Goal: Find specific page/section: Locate item on page

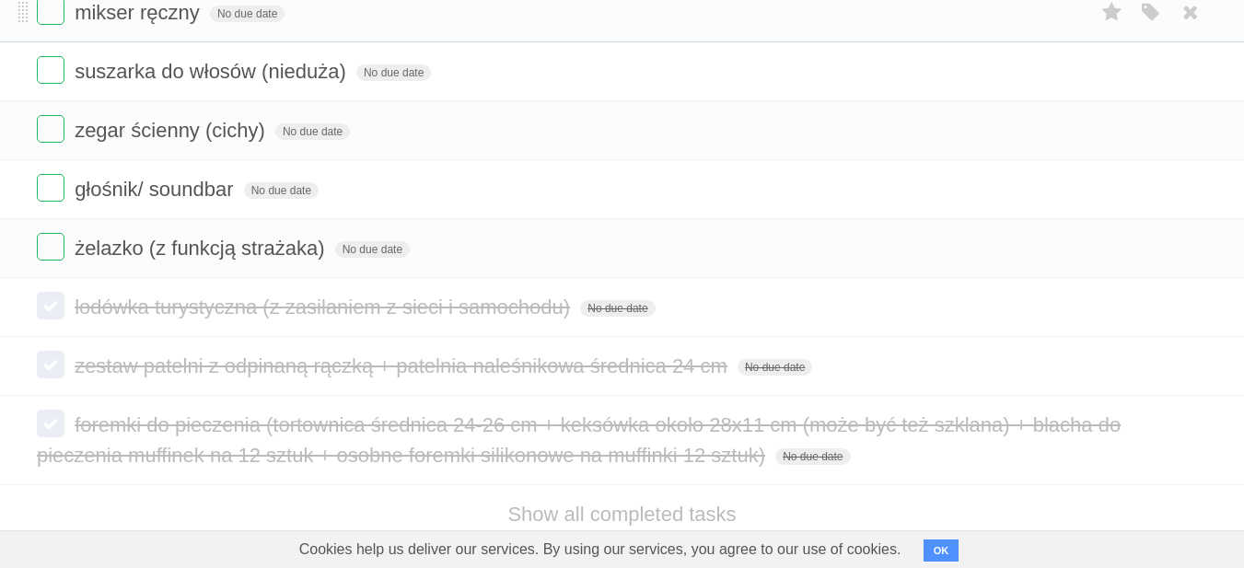
scroll to position [210, 0]
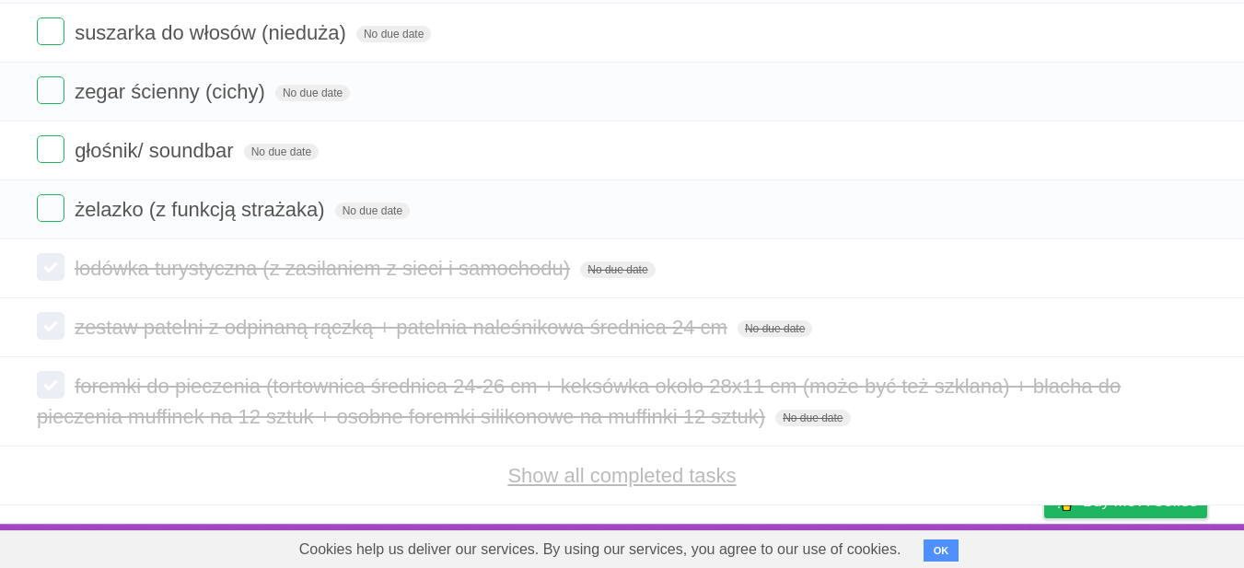
click at [646, 481] on link "Show all completed tasks" at bounding box center [622, 475] width 228 height 23
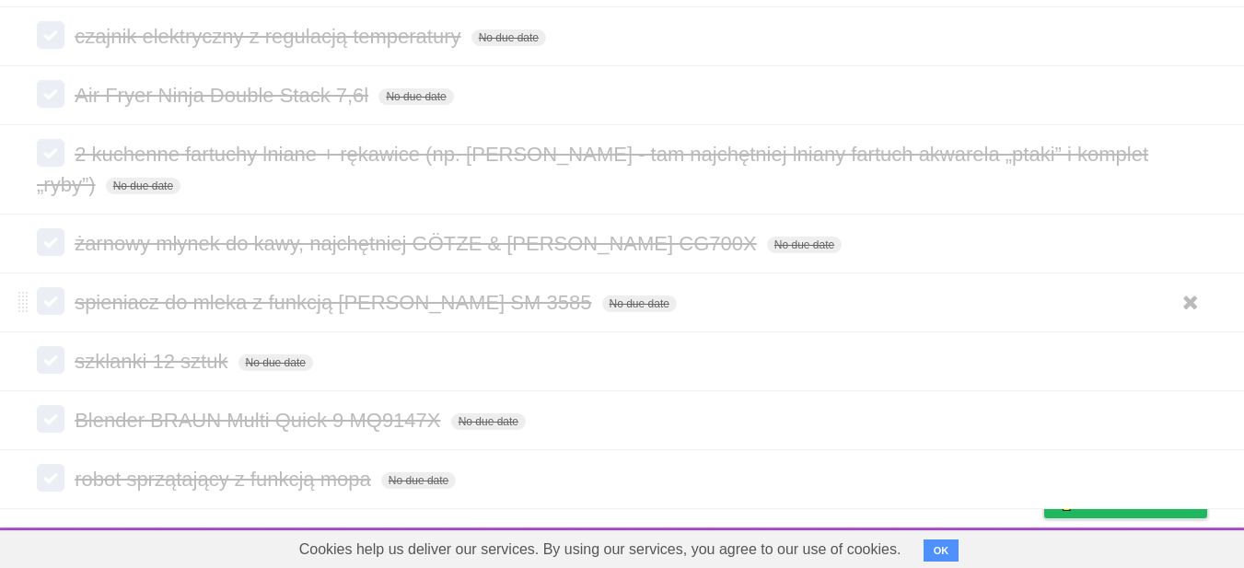
scroll to position [860, 0]
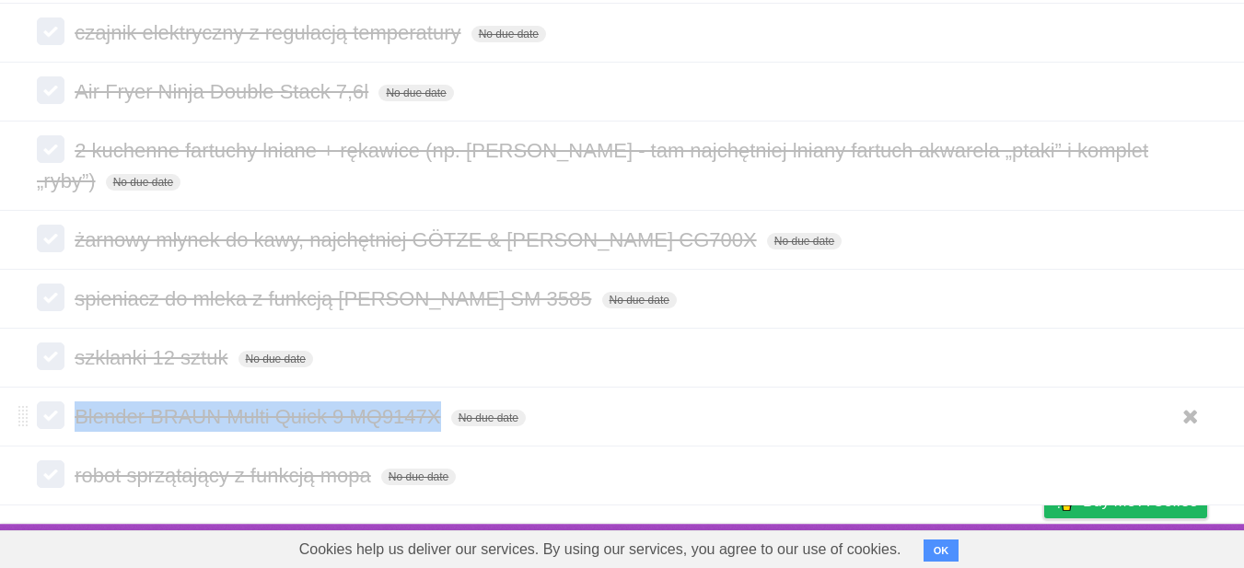
drag, startPoint x: 442, startPoint y: 417, endPoint x: 76, endPoint y: 414, distance: 366.6
click at [76, 414] on span "Blender BRAUN Multi Quick 9 MQ9147X" at bounding box center [260, 416] width 370 height 23
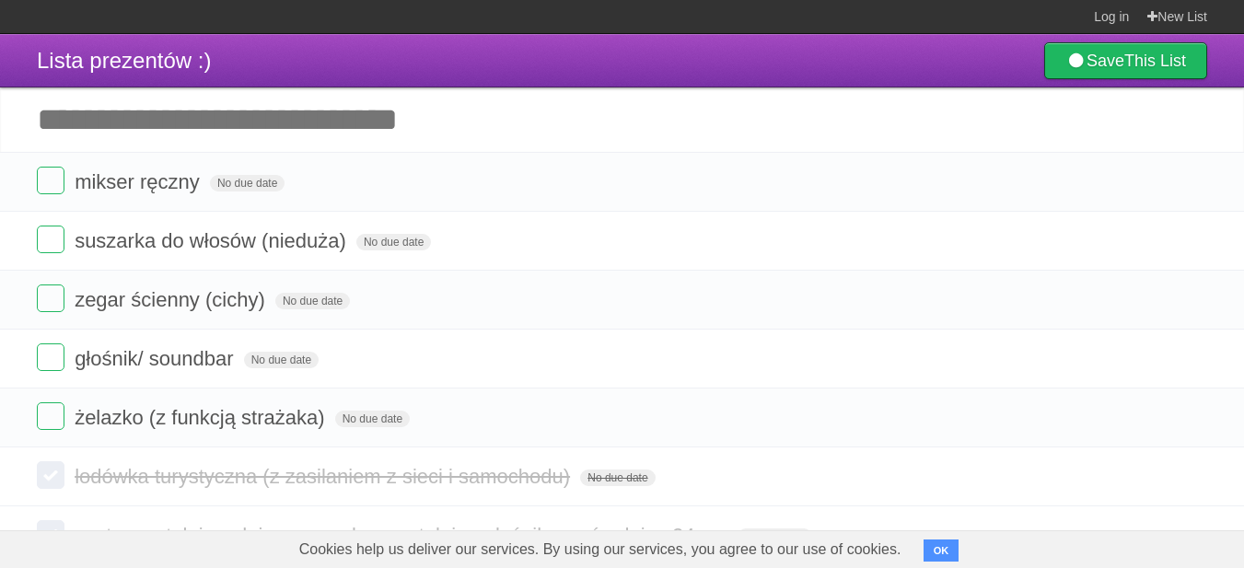
scroll to position [210, 0]
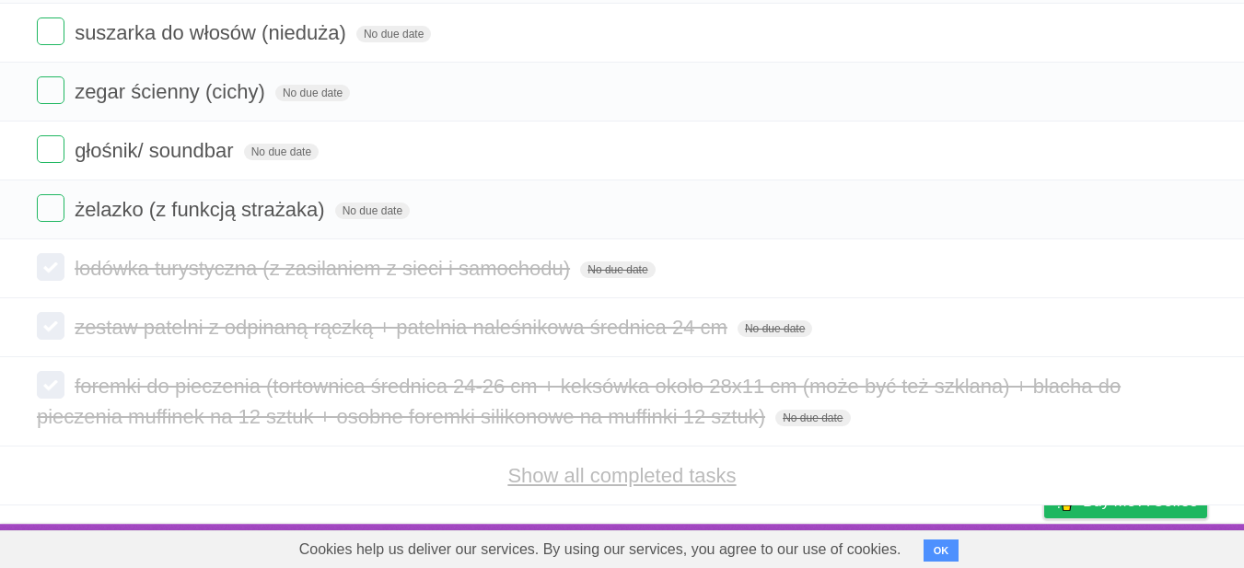
click at [712, 481] on link "Show all completed tasks" at bounding box center [622, 475] width 228 height 23
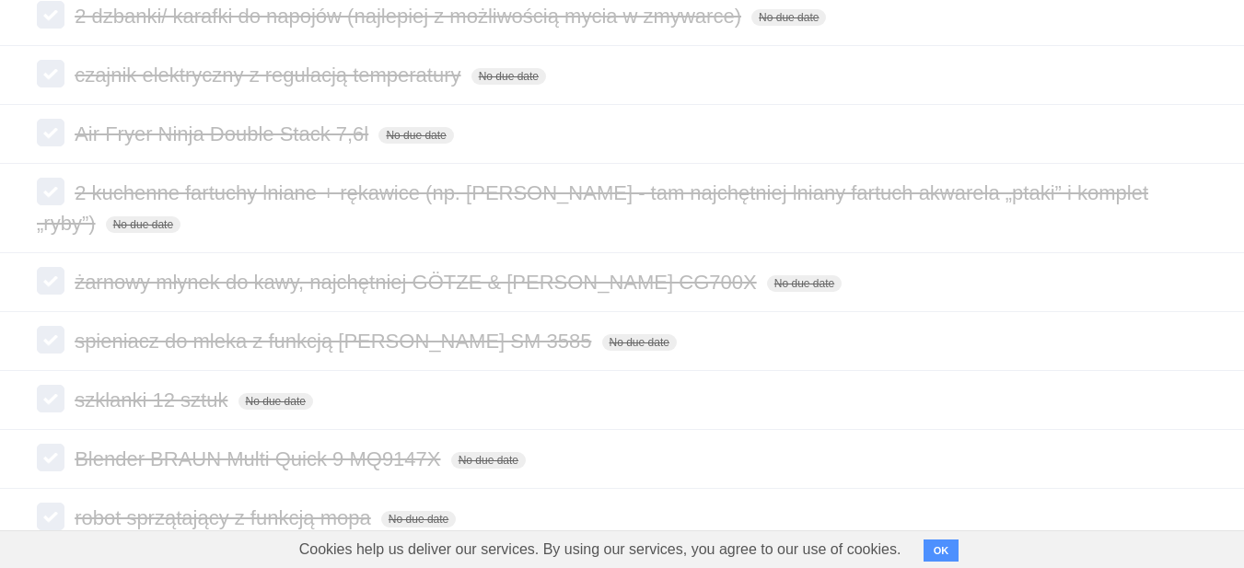
scroll to position [860, 0]
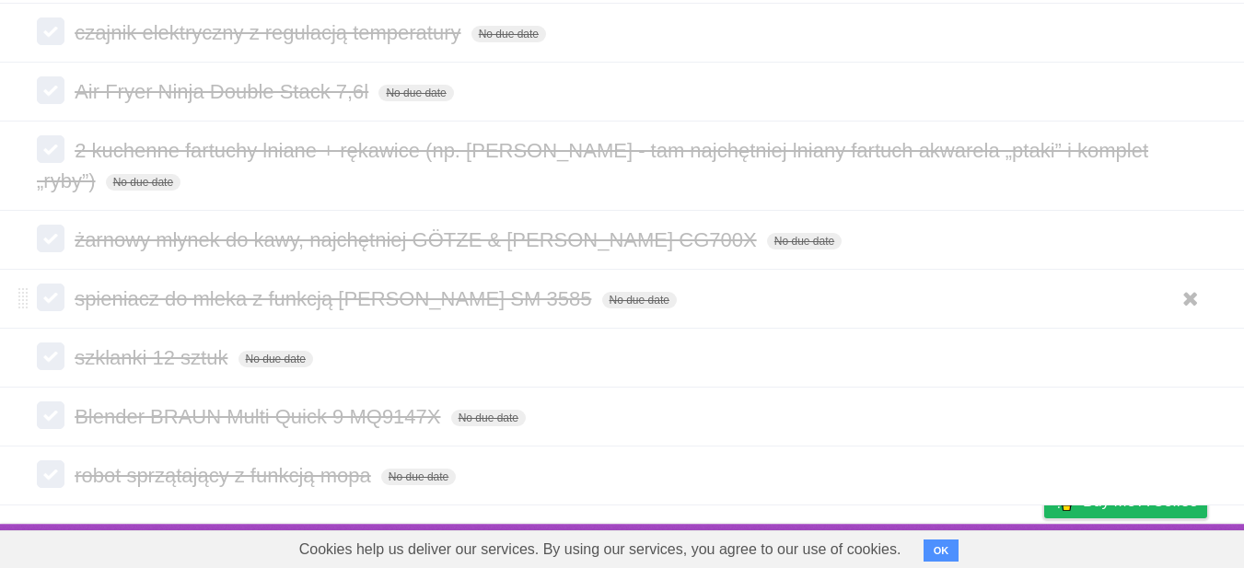
drag, startPoint x: 620, startPoint y: 296, endPoint x: 450, endPoint y: 291, distance: 170.5
click at [450, 291] on span "spieniacz do mleka z funkcją [PERSON_NAME] SM 3585" at bounding box center [335, 298] width 521 height 23
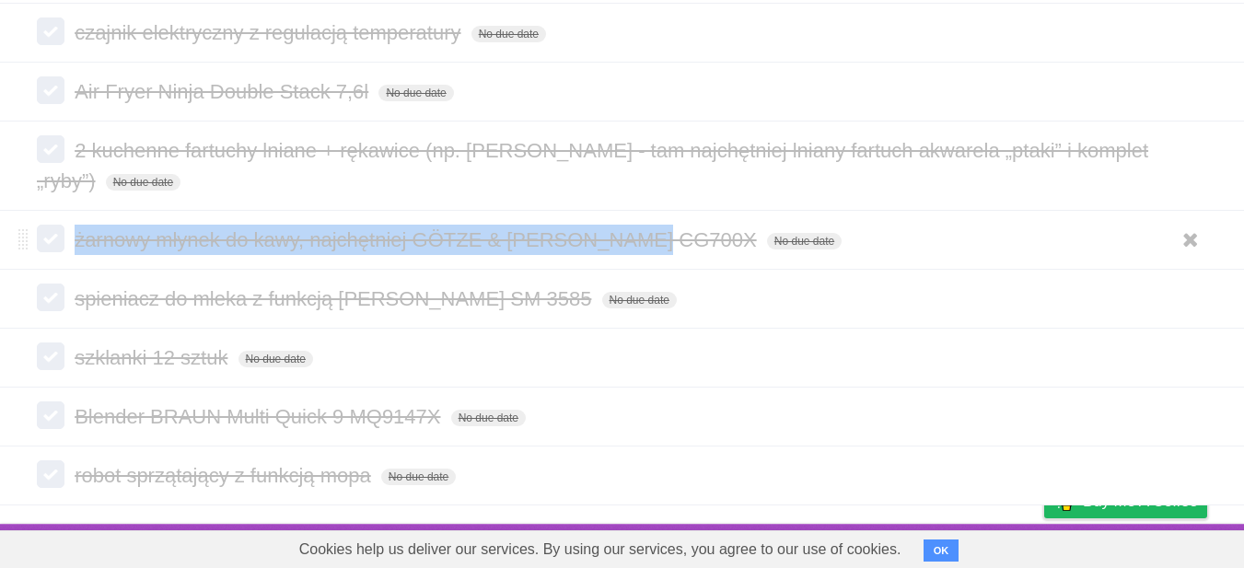
drag, startPoint x: 669, startPoint y: 245, endPoint x: 76, endPoint y: 234, distance: 592.4
click at [76, 234] on span "żarnowy młynek do kawy, najchętniej GÖTZE & [PERSON_NAME] CG700X" at bounding box center [418, 239] width 687 height 23
